Goal: Task Accomplishment & Management: Manage account settings

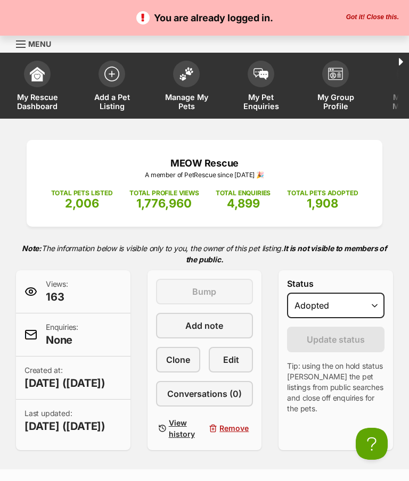
click at [382, 19] on button "Got it! Close this." at bounding box center [372, 17] width 59 height 9
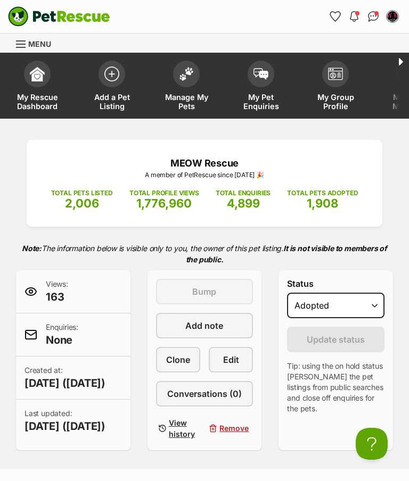
click at [179, 79] on img at bounding box center [186, 74] width 15 height 14
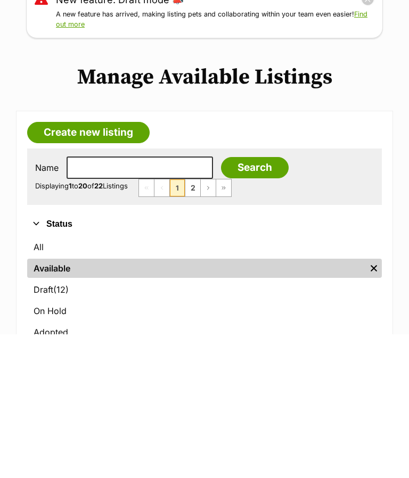
scroll to position [162, 0]
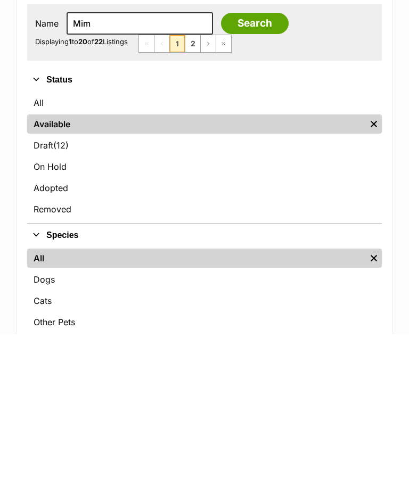
type input "Mim"
click at [39, 243] on link "All" at bounding box center [204, 246] width 355 height 19
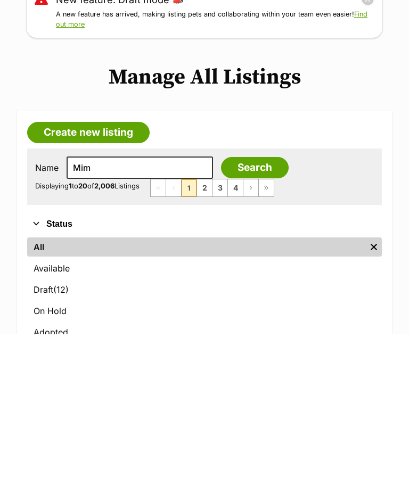
scroll to position [162, 0]
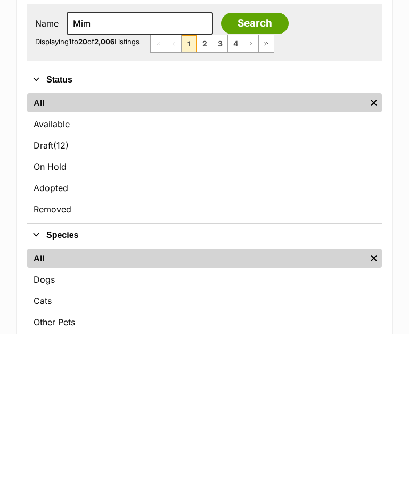
type input "Mim"
click at [233, 165] on input "Search" at bounding box center [255, 166] width 68 height 21
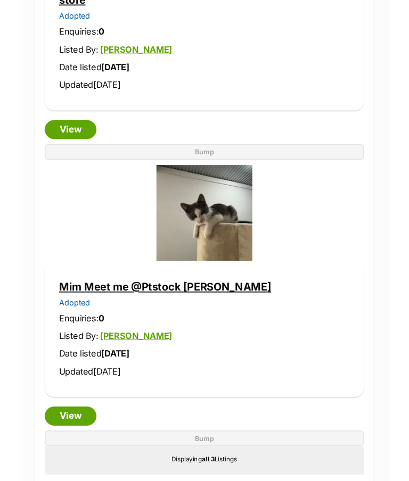
scroll to position [1084, 0]
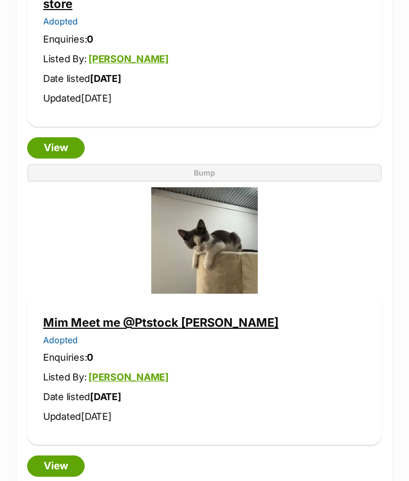
click at [56, 456] on link "View" at bounding box center [55, 466] width 57 height 21
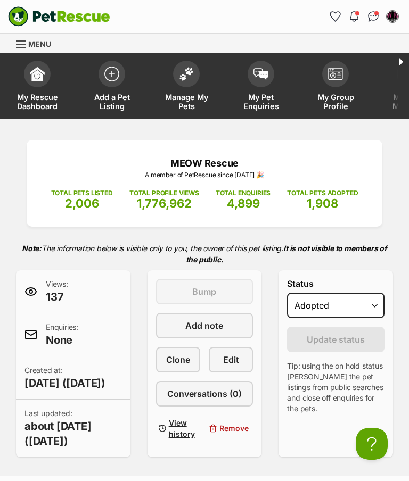
click at [262, 77] on img at bounding box center [260, 74] width 15 height 12
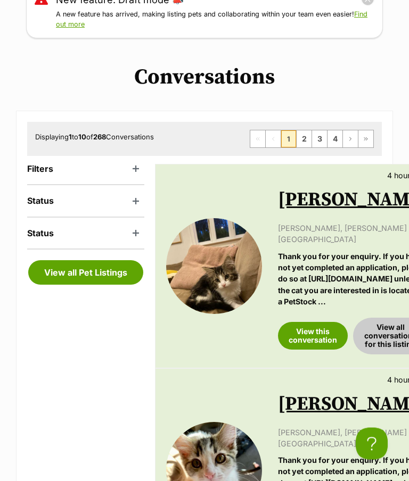
scroll to position [153, 0]
